Goal: Transaction & Acquisition: Purchase product/service

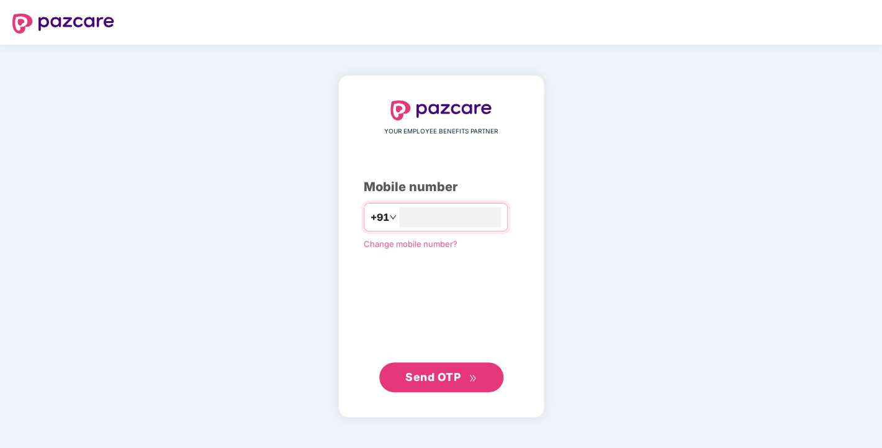
type input "**********"
click at [433, 370] on span "Send OTP" at bounding box center [440, 377] width 71 height 17
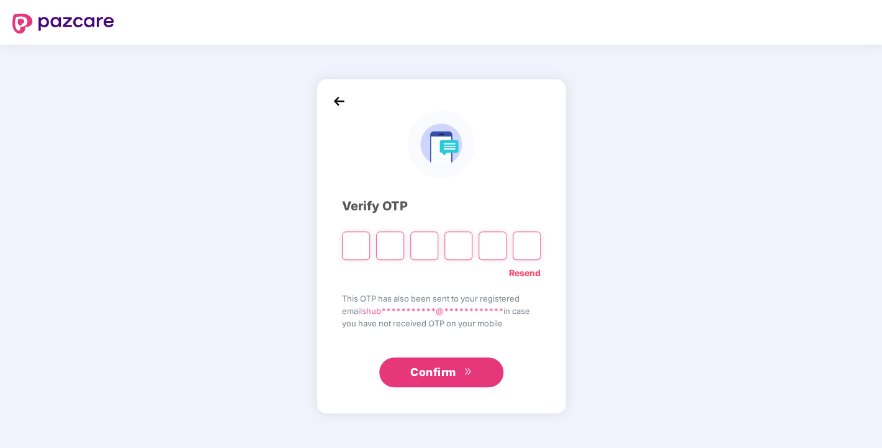
type input "*"
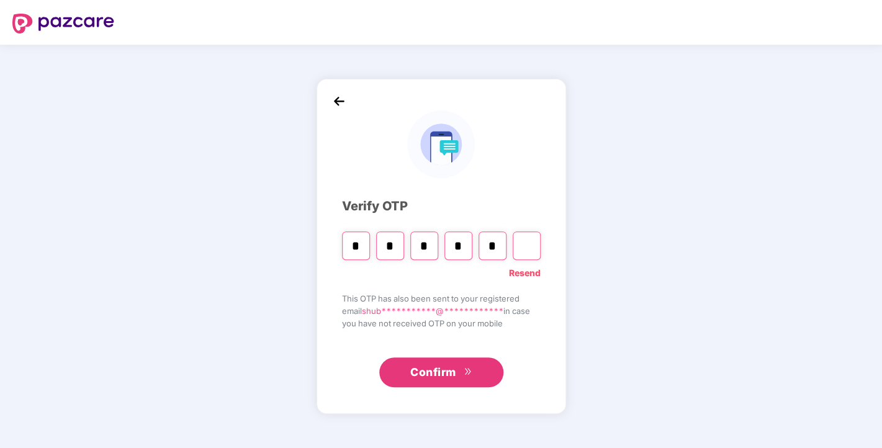
type input "*"
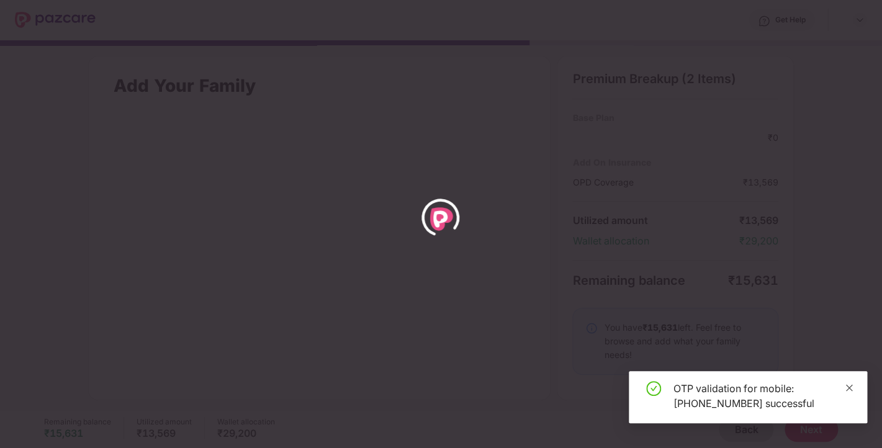
click at [846, 384] on icon "close" at bounding box center [849, 388] width 9 height 9
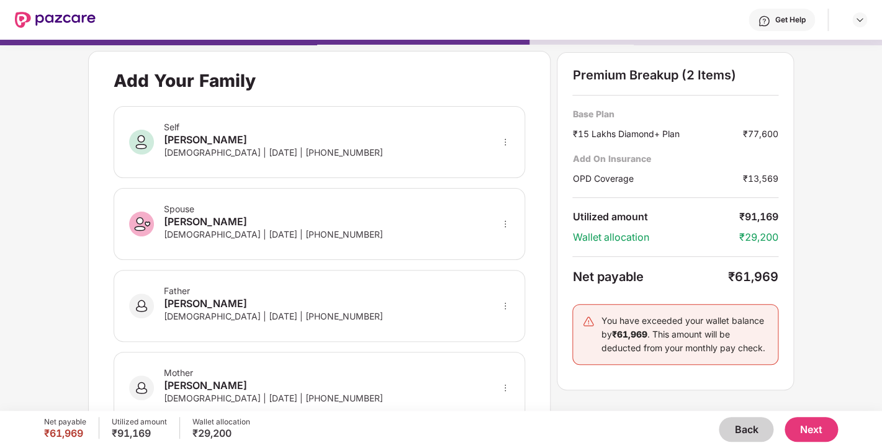
click at [744, 434] on button "Back" at bounding box center [746, 429] width 55 height 25
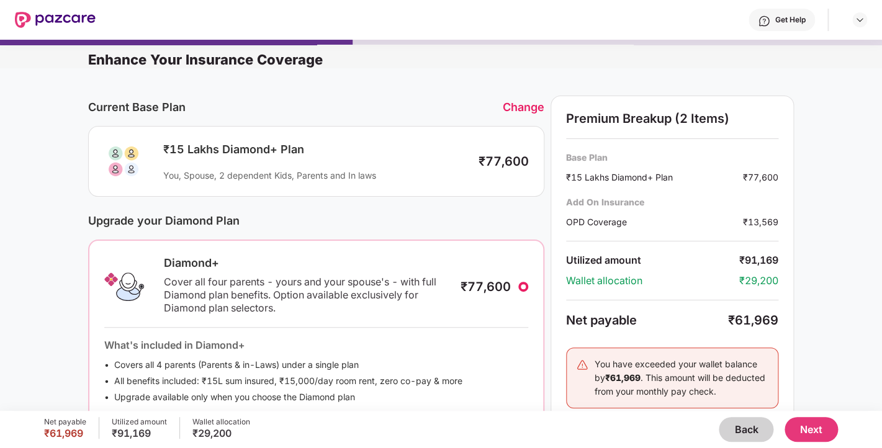
click at [744, 434] on button "Back" at bounding box center [746, 429] width 55 height 25
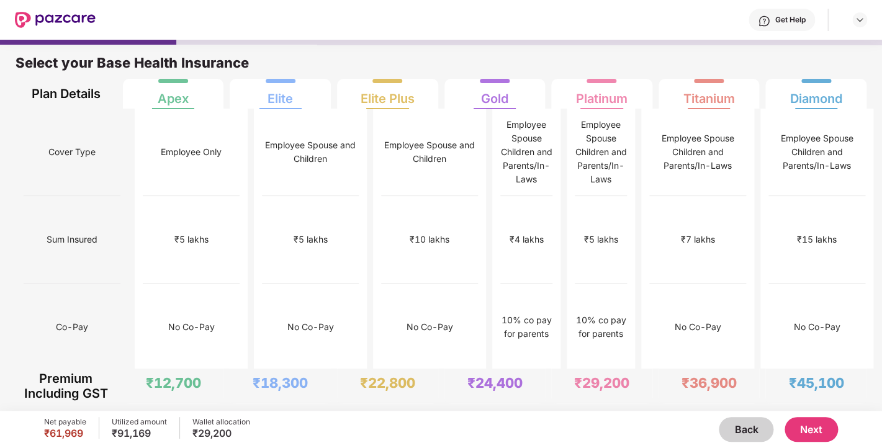
click at [744, 434] on button "Back" at bounding box center [746, 429] width 55 height 25
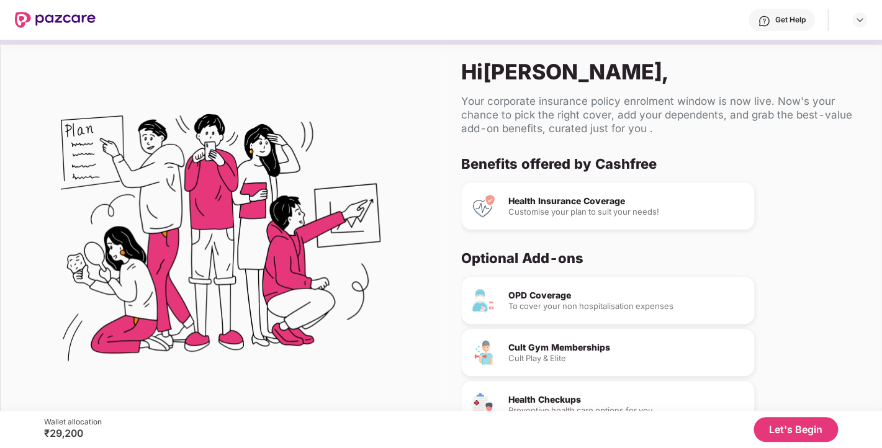
scroll to position [66, 0]
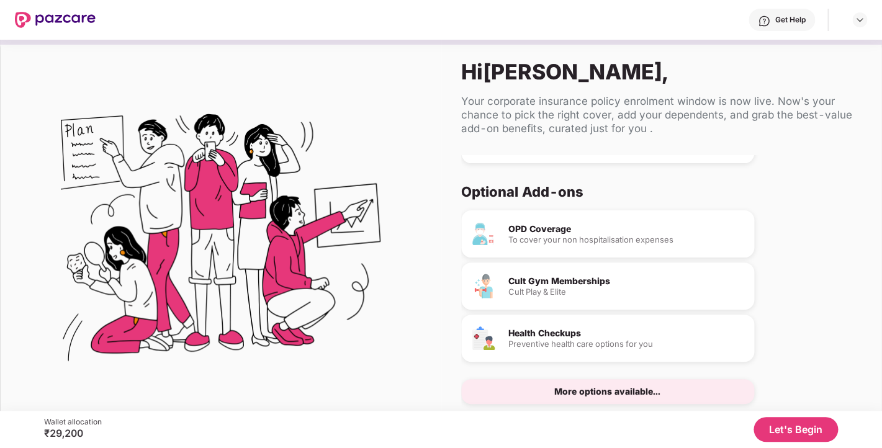
click at [798, 430] on button "Let's Begin" at bounding box center [796, 429] width 84 height 25
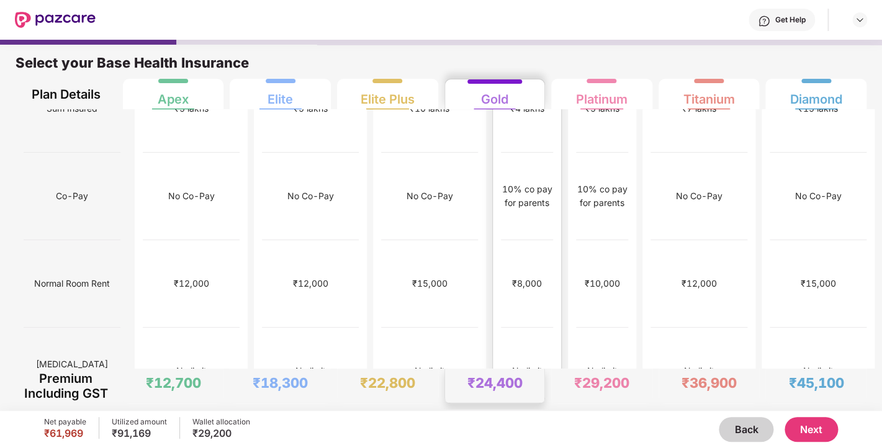
scroll to position [0, 0]
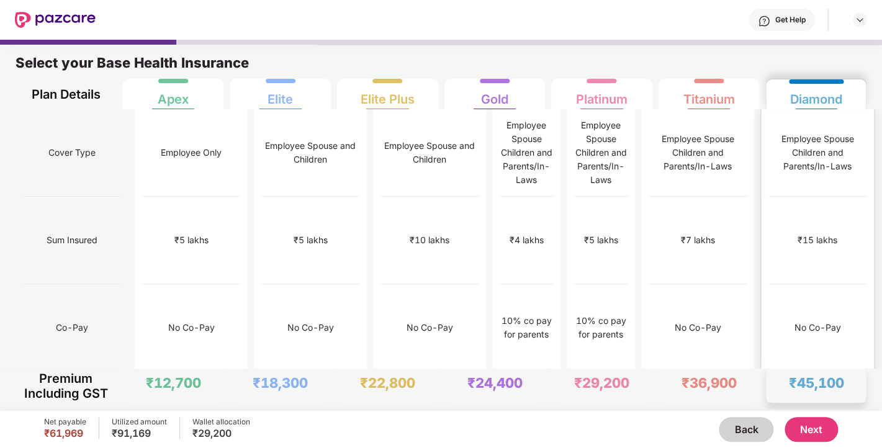
click at [844, 93] on div "Diamond" at bounding box center [816, 94] width 84 height 30
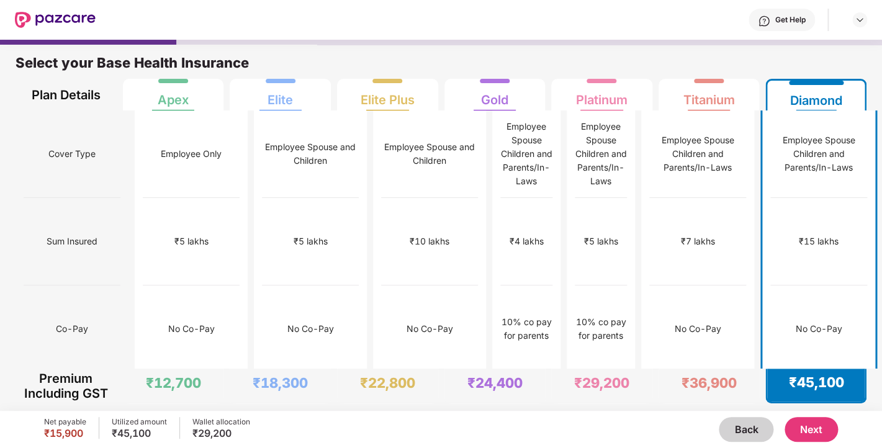
click at [813, 430] on button "Next" at bounding box center [811, 429] width 53 height 25
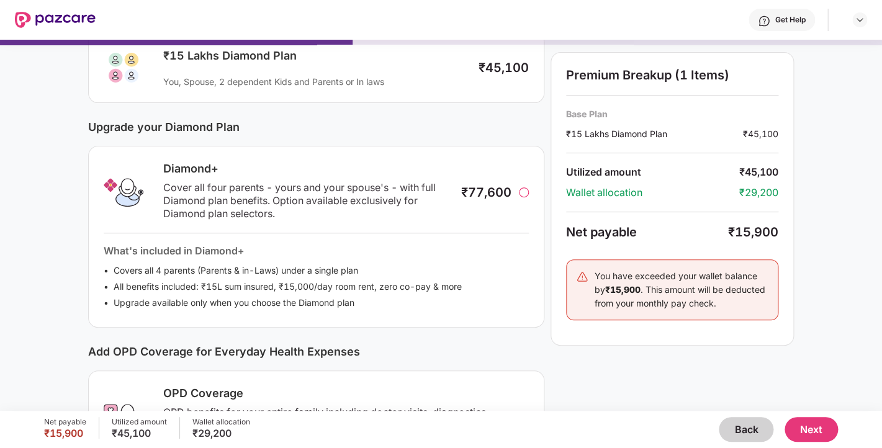
scroll to position [97, 0]
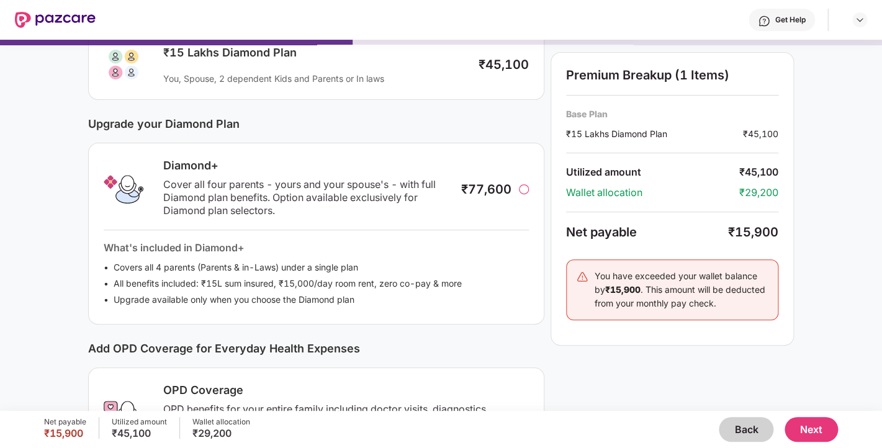
click at [510, 190] on div "₹77,600" at bounding box center [486, 189] width 50 height 15
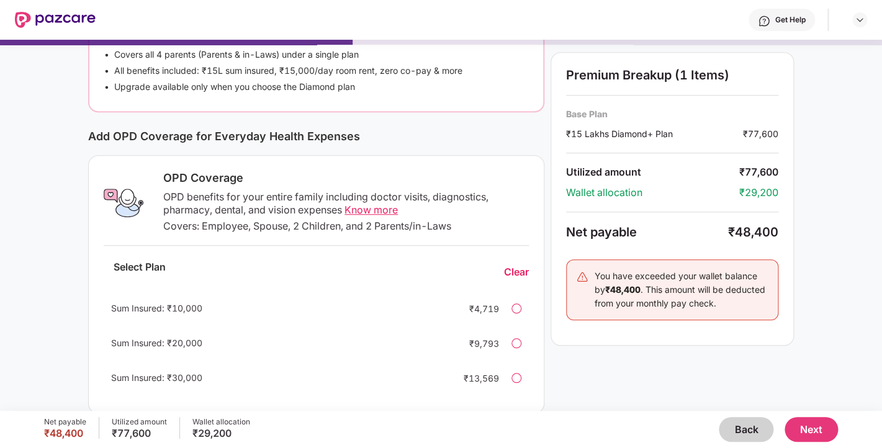
scroll to position [328, 0]
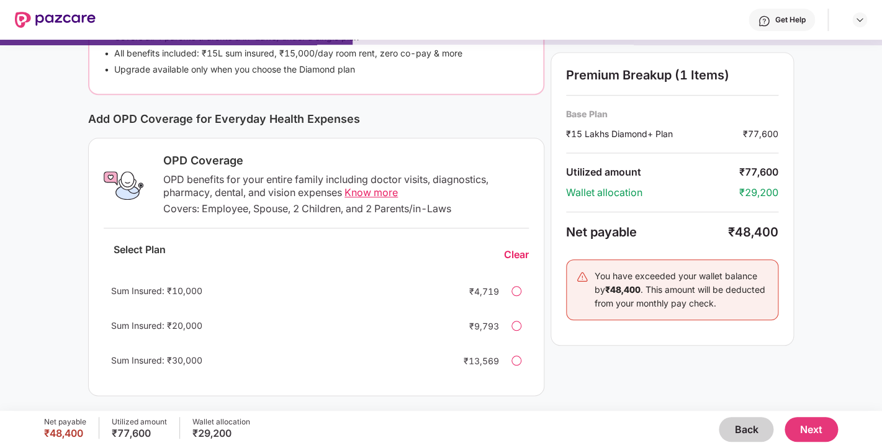
click at [510, 356] on div "Sum Insured: ₹30,000 ₹13,569" at bounding box center [316, 361] width 425 height 30
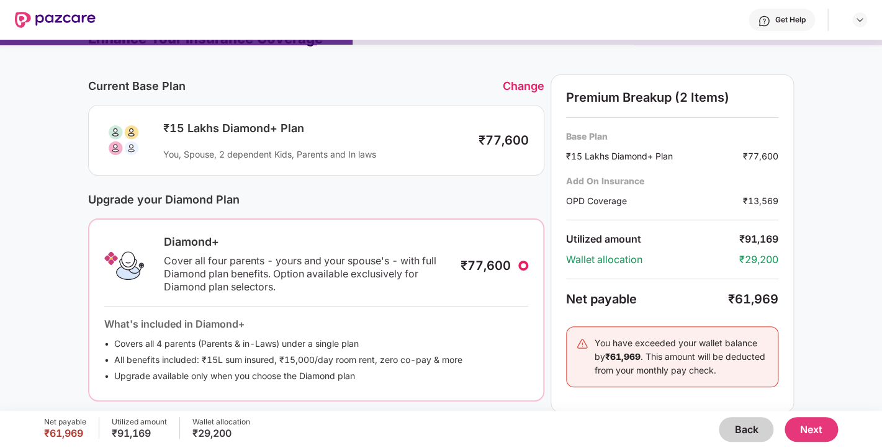
scroll to position [20, 0]
click at [313, 160] on div "You, Spouse, 2 dependent Kids, Parents and In laws" at bounding box center [314, 155] width 303 height 12
click at [345, 160] on div "You, Spouse, 2 dependent Kids, Parents and In laws" at bounding box center [314, 155] width 303 height 12
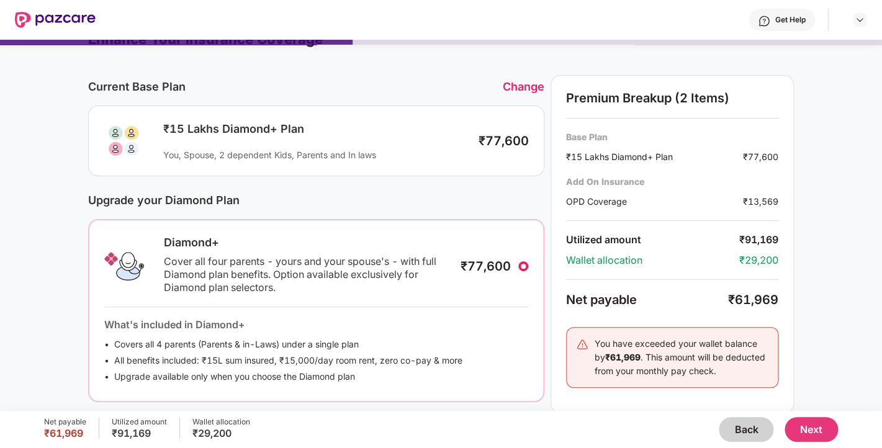
click at [209, 362] on li "All benefits included: ₹15L sum insured, ₹15,000/day room rent, zero co-pay & m…" at bounding box center [316, 361] width 424 height 14
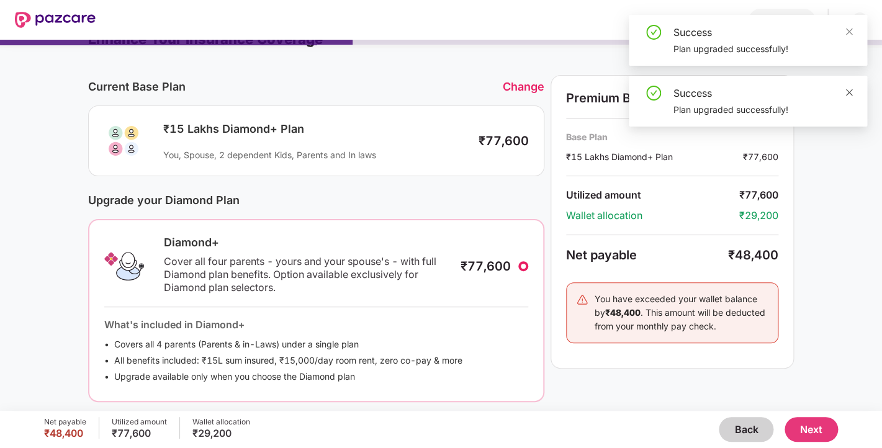
click at [853, 96] on icon "close" at bounding box center [849, 92] width 9 height 9
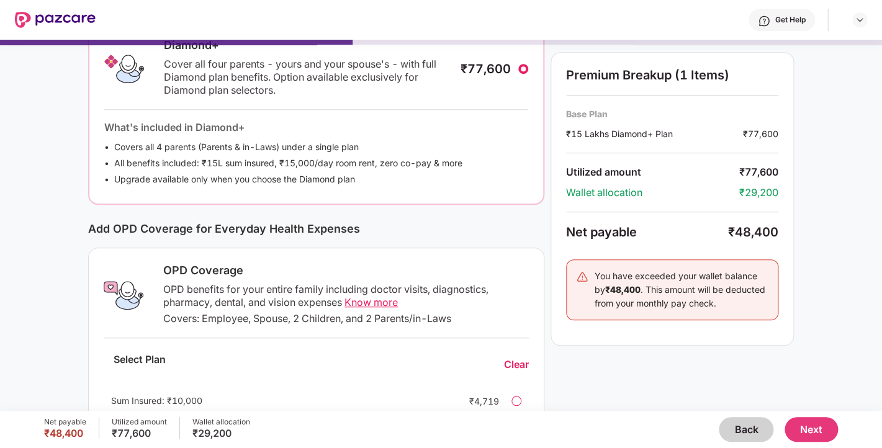
scroll to position [328, 0]
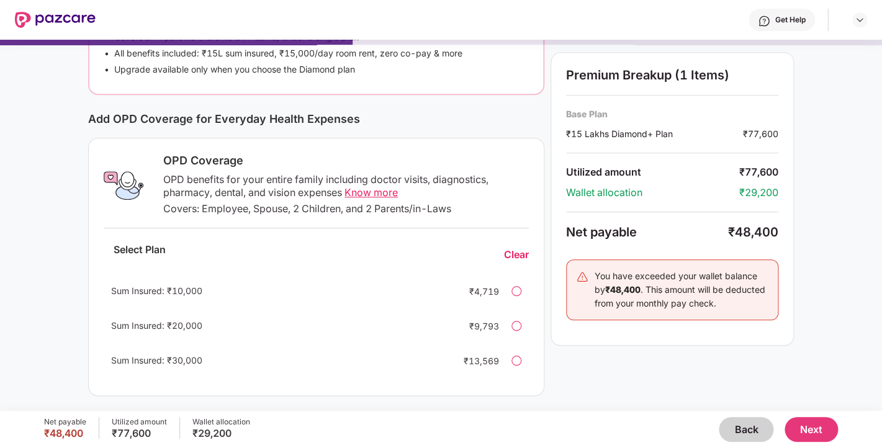
click at [517, 361] on div at bounding box center [517, 361] width 10 height 10
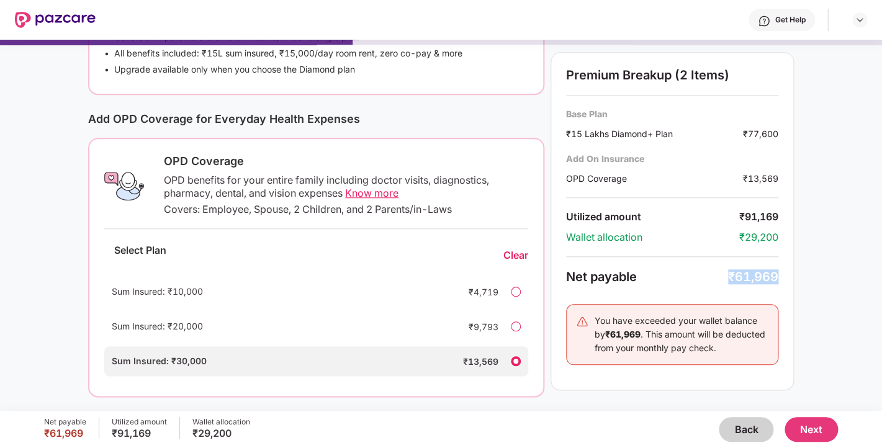
drag, startPoint x: 731, startPoint y: 281, endPoint x: 786, endPoint y: 279, distance: 54.7
click at [786, 279] on div "Premium Breakup (2 Items) Base Plan ₹15 Lakhs Diamond+ Plan ₹77,600 Add On Insu…" at bounding box center [672, 221] width 243 height 338
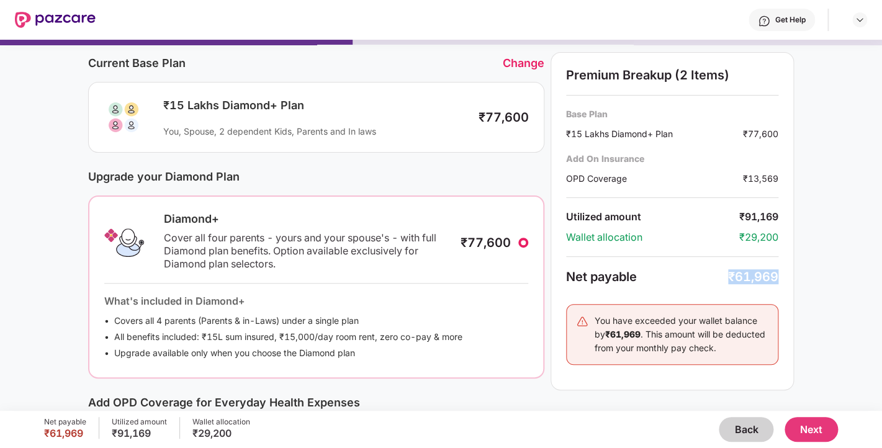
scroll to position [37, 0]
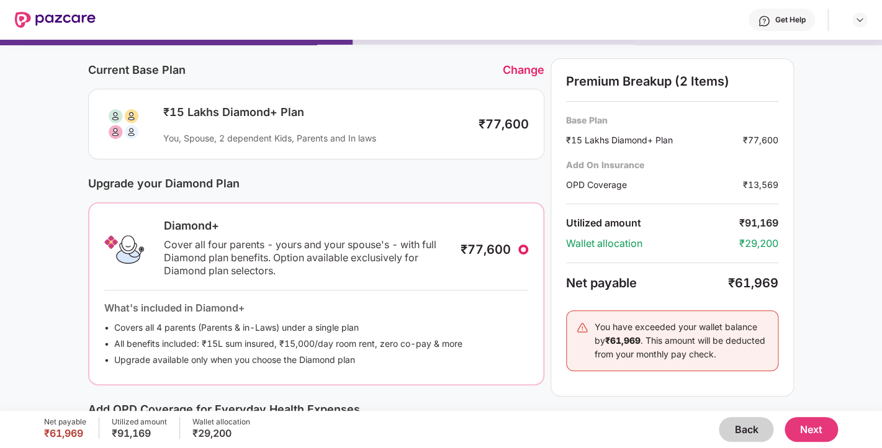
click at [529, 75] on div "Change" at bounding box center [524, 69] width 42 height 13
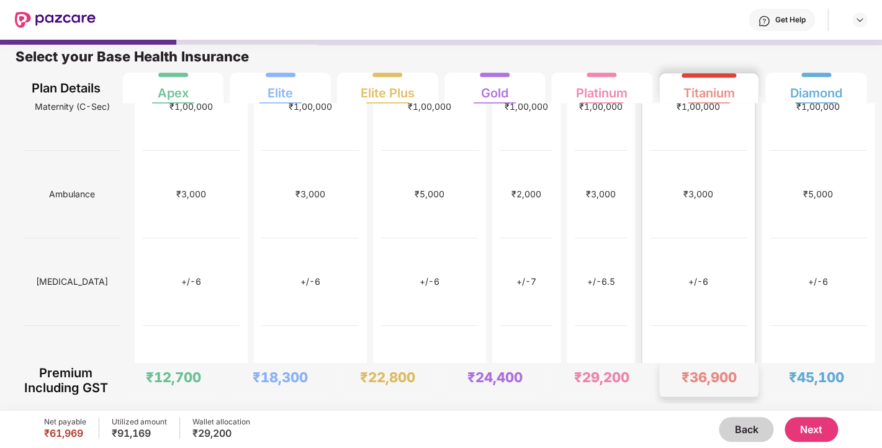
scroll to position [565, 0]
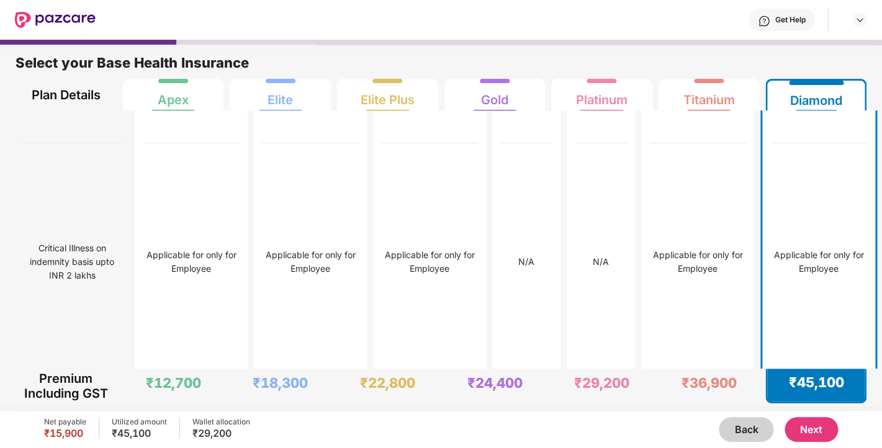
scroll to position [5366, 0]
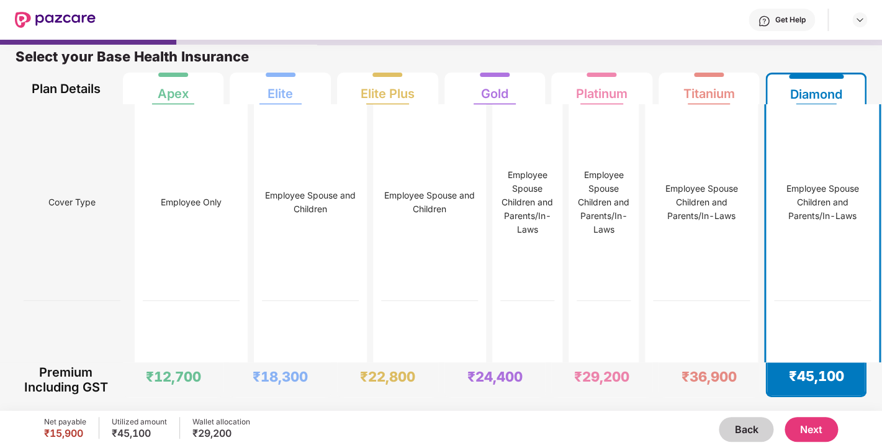
scroll to position [0, 0]
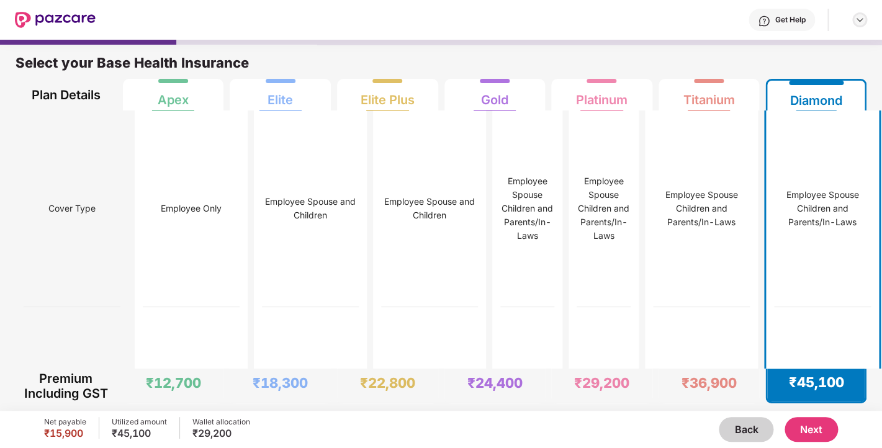
click at [861, 22] on img at bounding box center [860, 20] width 10 height 10
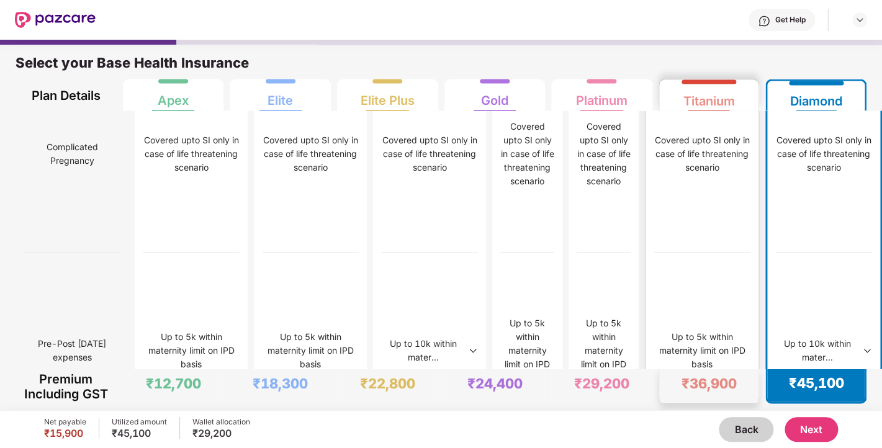
scroll to position [6, 0]
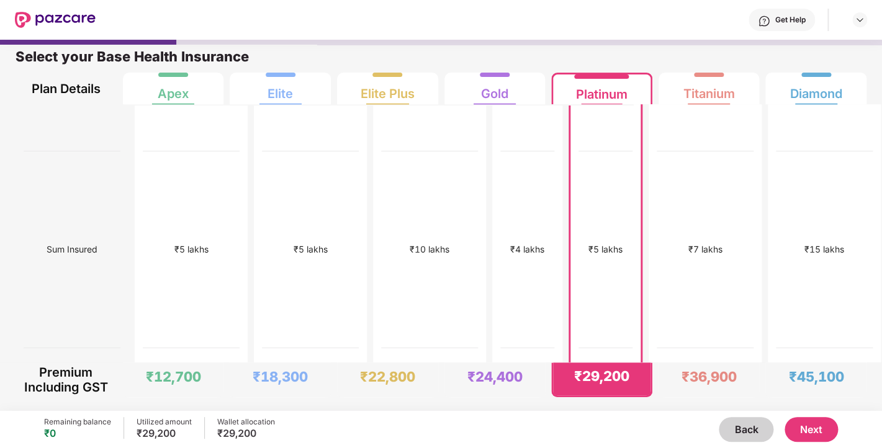
scroll to position [0, 0]
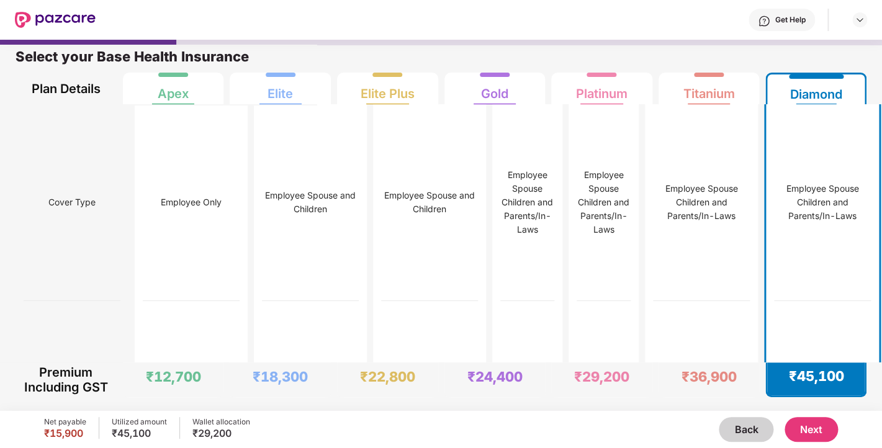
click at [815, 430] on button "Next" at bounding box center [811, 429] width 53 height 25
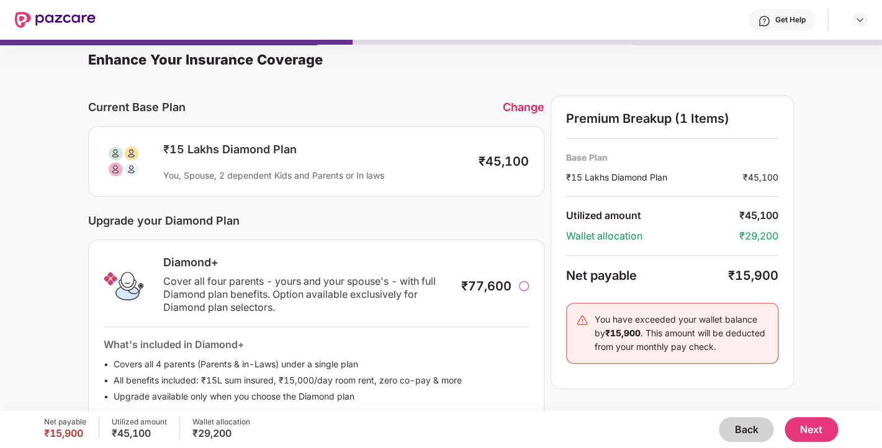
click at [522, 284] on div at bounding box center [524, 286] width 10 height 10
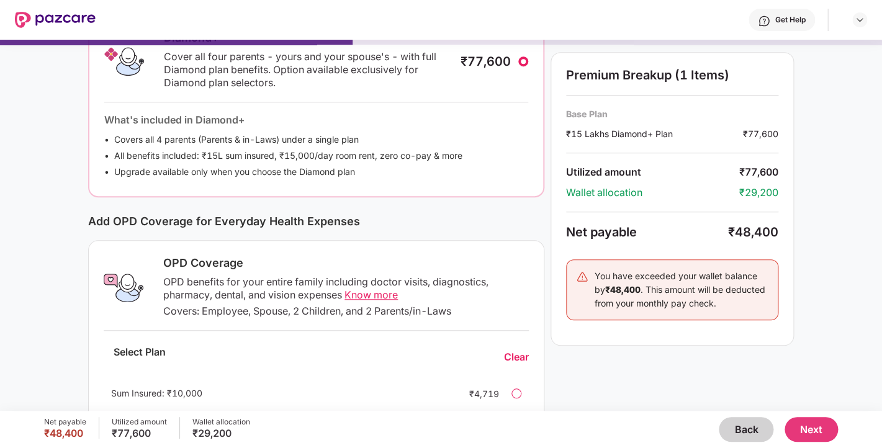
scroll to position [328, 0]
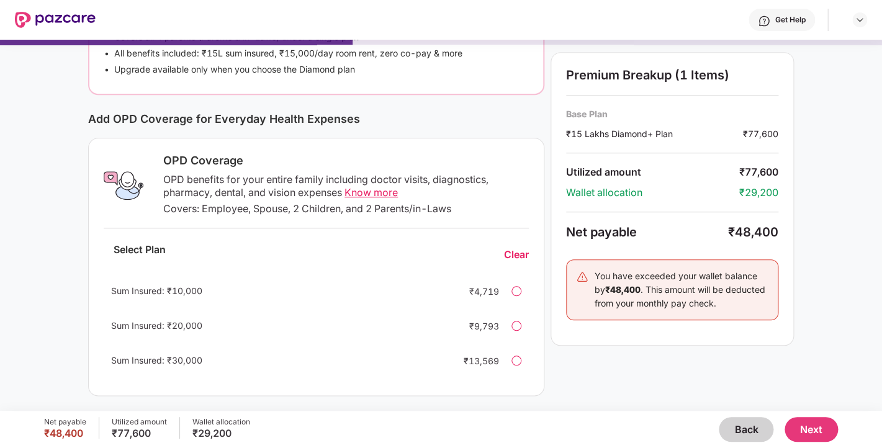
click at [515, 361] on div at bounding box center [517, 361] width 10 height 10
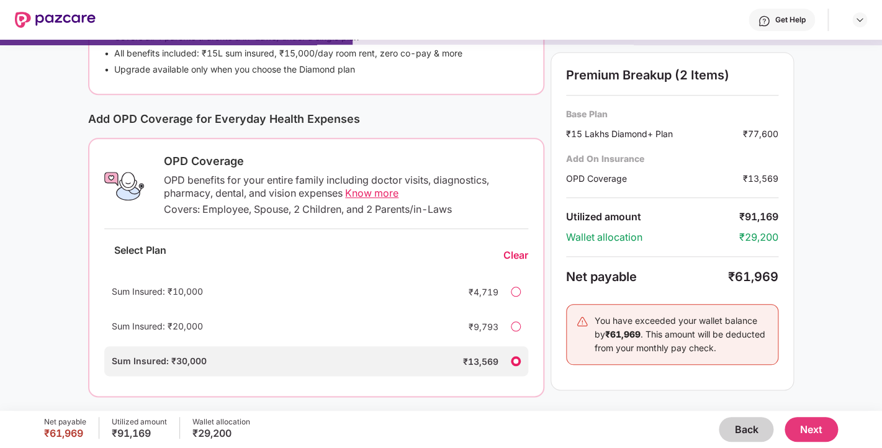
scroll to position [329, 0]
